Goal: Task Accomplishment & Management: Complete application form

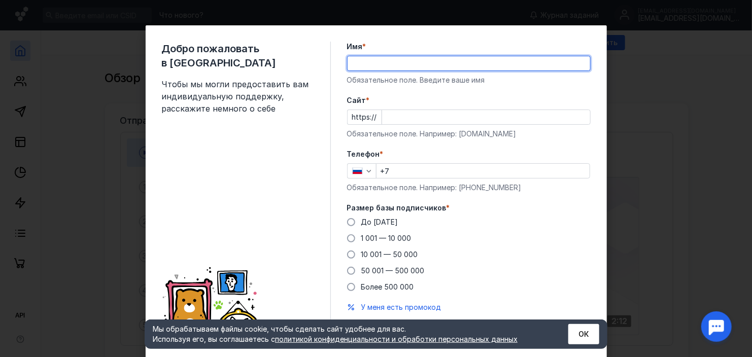
type input "Darya"
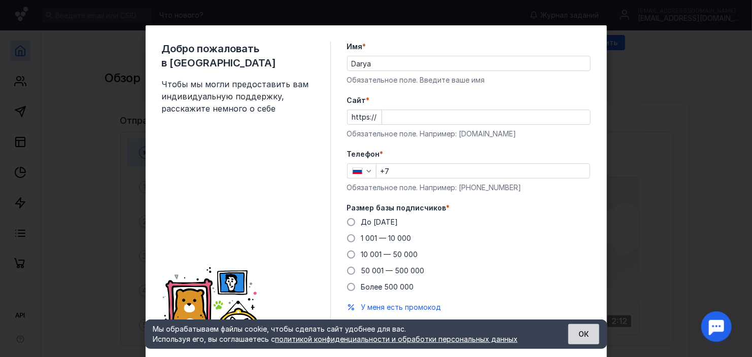
click at [580, 334] on button "ОК" at bounding box center [583, 334] width 31 height 20
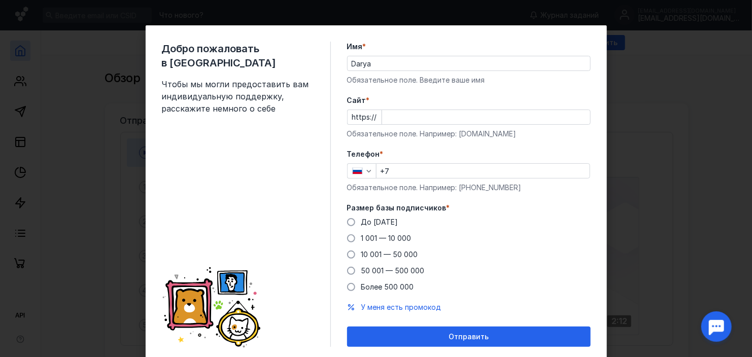
click at [657, 85] on div "Добро пожаловать в Sendsay Чтобы мы могли предоставить вам индивидуальную подде…" at bounding box center [376, 178] width 752 height 357
click at [77, 150] on div "Добро пожаловать в Sendsay Чтобы мы могли предоставить вам индивидуальную подде…" at bounding box center [376, 178] width 752 height 357
click at [347, 221] on span at bounding box center [351, 222] width 8 height 8
click at [0, 0] on input "До [DATE]" at bounding box center [0, 0] width 0 height 0
click at [435, 171] on input "+7" at bounding box center [482, 171] width 213 height 14
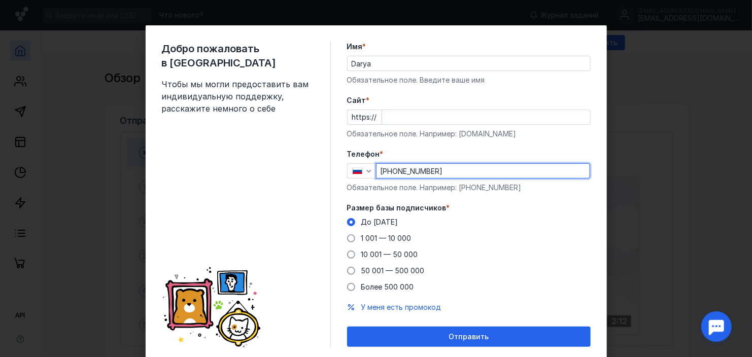
type input "[PHONE_NUMBER]"
click at [420, 117] on input "Cайт *" at bounding box center [486, 117] width 208 height 14
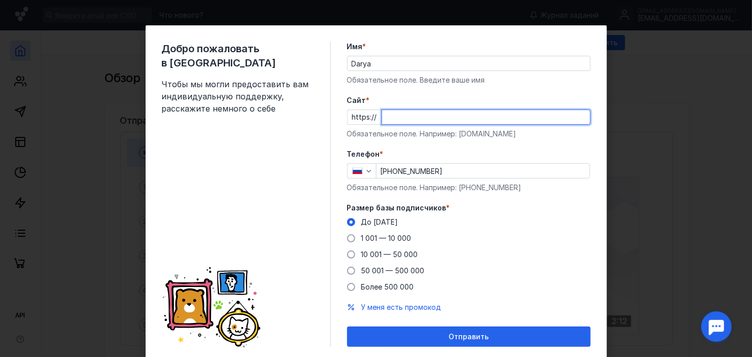
paste input "8135792710:AAFm9-IwqifDvcAIOIrpxBimECRibK05WqE"
type input "8135792710:AAFm9-IwqifDvcAIOIrpxBimECRibK05WqE"
drag, startPoint x: 572, startPoint y: 117, endPoint x: 356, endPoint y: 122, distance: 215.1
click at [356, 122] on div "https:// 8135792710:AAFm9-IwqifDvcAIOIrpxBimECRibK05WqE" at bounding box center [468, 117] width 243 height 15
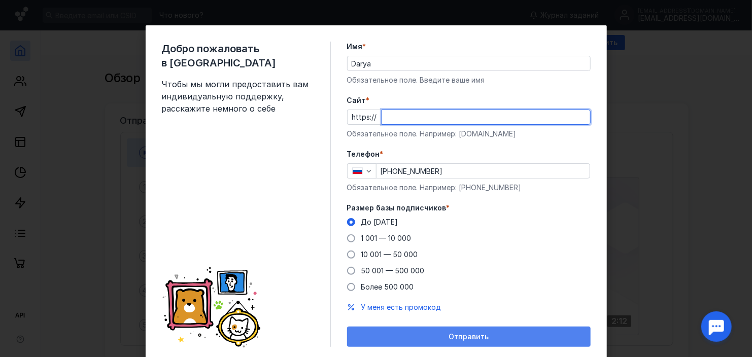
click at [492, 334] on form "Имя * Darya Обязательное поле. Введите ваше имя [PERSON_NAME] * https:// Обязат…" at bounding box center [468, 194] width 243 height 305
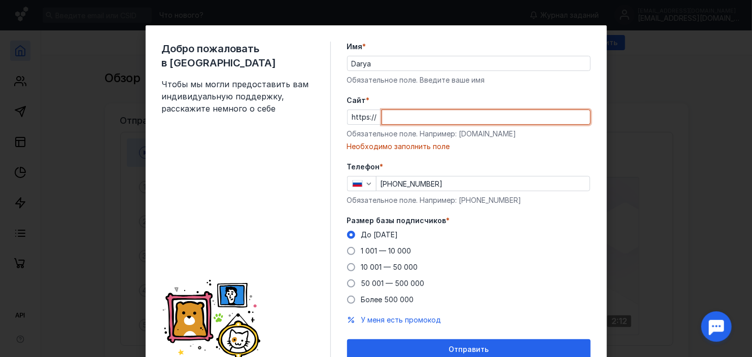
click at [451, 113] on input "Cайт *" at bounding box center [486, 117] width 208 height 14
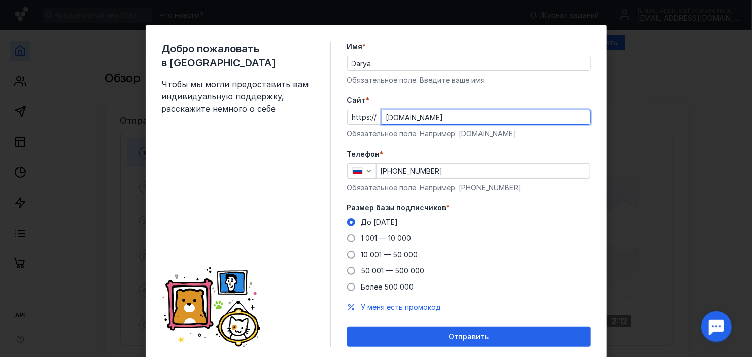
type input "[DOMAIN_NAME]"
click at [347, 327] on button "Отправить" at bounding box center [468, 337] width 243 height 20
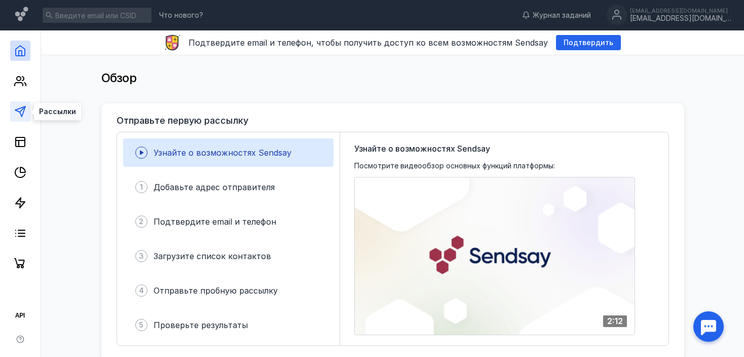
click at [22, 112] on icon at bounding box center [20, 111] width 12 height 12
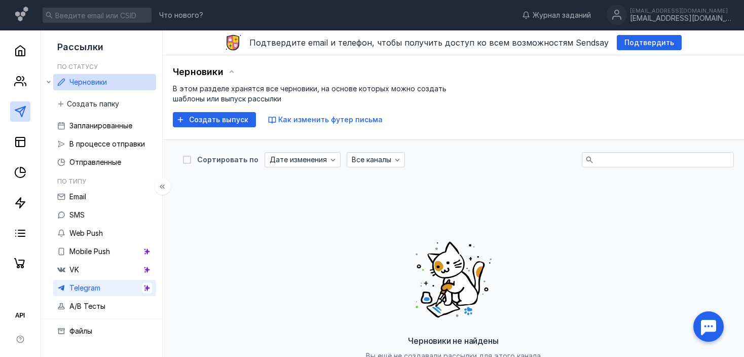
click at [93, 289] on span "Telegram" at bounding box center [84, 287] width 31 height 9
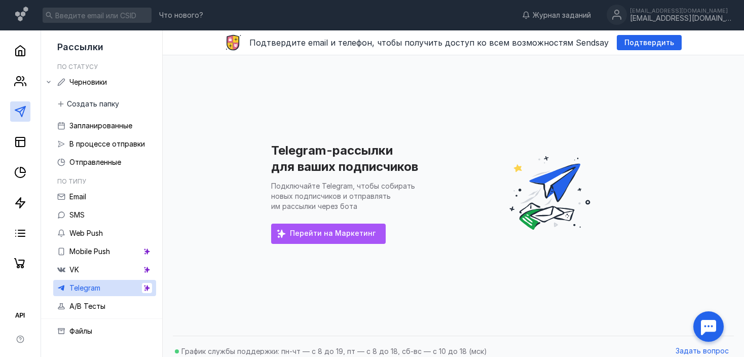
click at [355, 240] on div "Перейти на Маркетинг" at bounding box center [328, 234] width 115 height 20
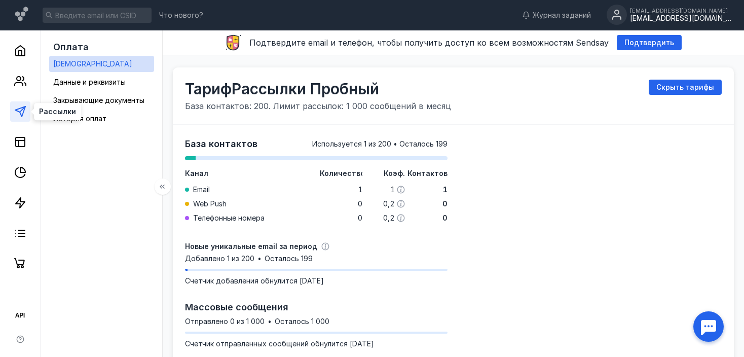
click at [22, 113] on polygon at bounding box center [20, 111] width 10 height 10
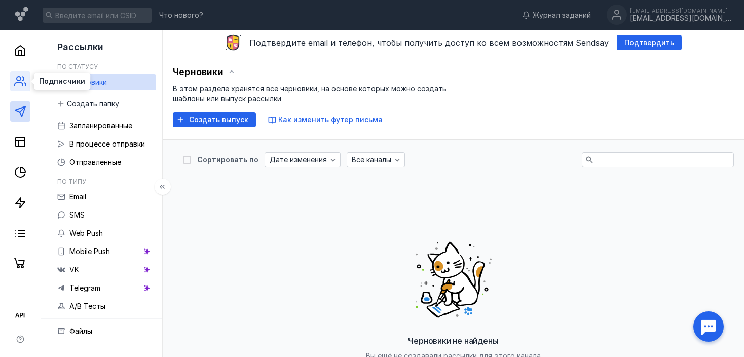
click at [19, 80] on icon at bounding box center [20, 81] width 12 height 12
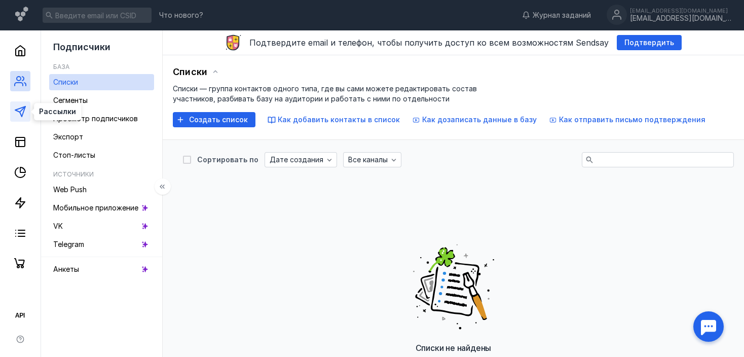
click at [18, 113] on icon at bounding box center [20, 111] width 12 height 12
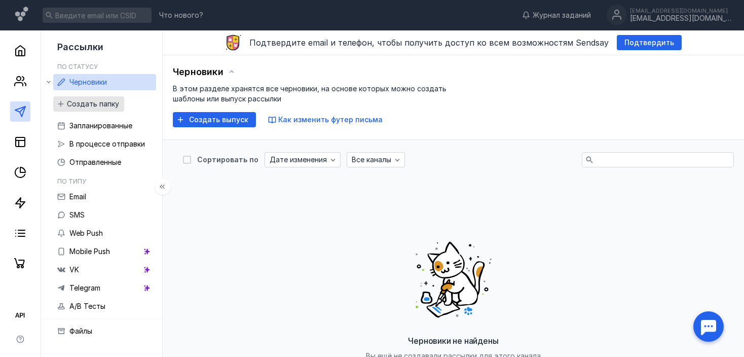
click at [105, 102] on span "Создать папку" at bounding box center [93, 104] width 52 height 9
click at [227, 118] on span "Создать выпуск" at bounding box center [218, 120] width 59 height 9
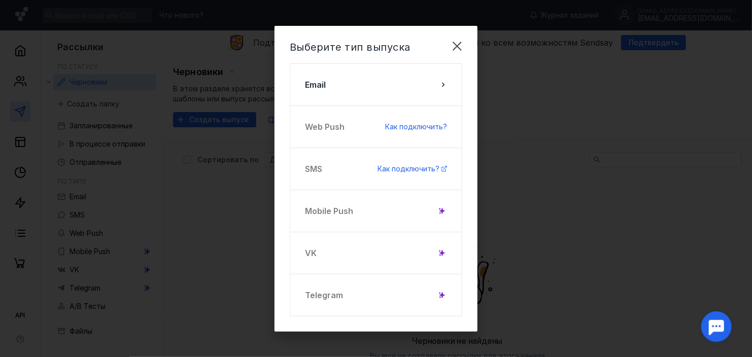
click at [406, 300] on div "Telegram" at bounding box center [376, 295] width 172 height 43
click at [333, 299] on div "Telegram" at bounding box center [376, 295] width 172 height 43
click at [324, 293] on div "Telegram" at bounding box center [376, 295] width 172 height 43
click at [431, 293] on div "Telegram" at bounding box center [376, 295] width 172 height 43
click at [450, 294] on div "Telegram" at bounding box center [376, 295] width 172 height 43
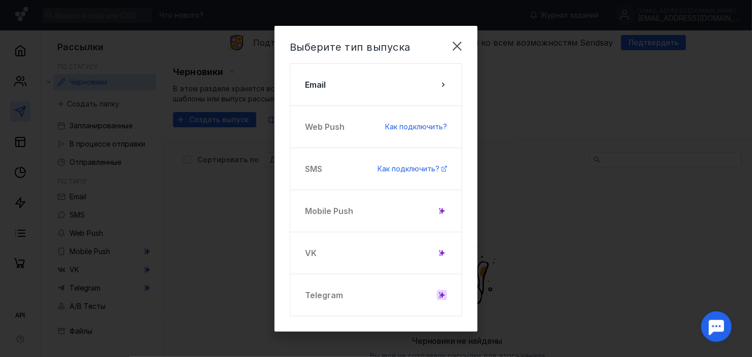
click at [441, 297] on icon at bounding box center [442, 295] width 6 height 6
click at [442, 296] on icon at bounding box center [442, 295] width 6 height 6
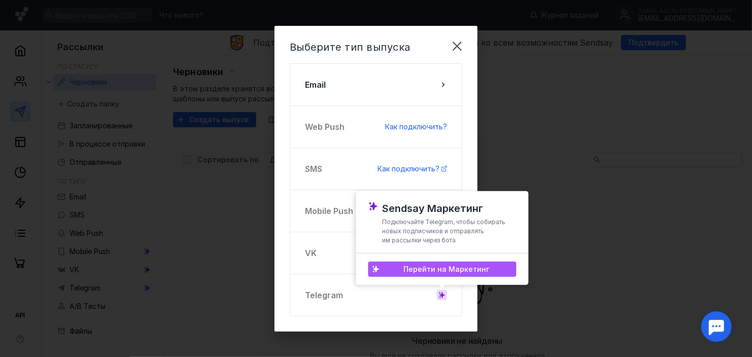
click at [466, 269] on span "Перейти на Маркетинг" at bounding box center [447, 269] width 86 height 9
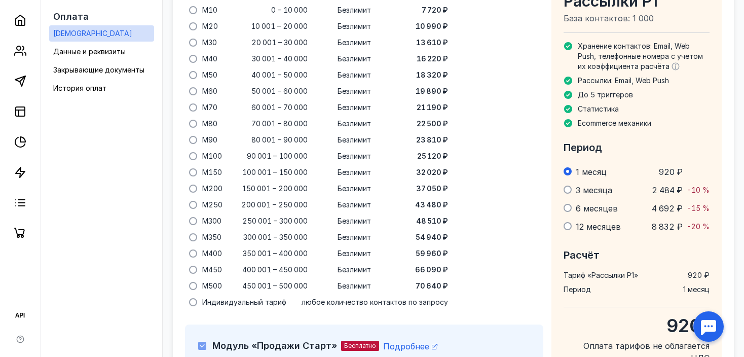
scroll to position [909, 0]
